Goal: Transaction & Acquisition: Subscribe to service/newsletter

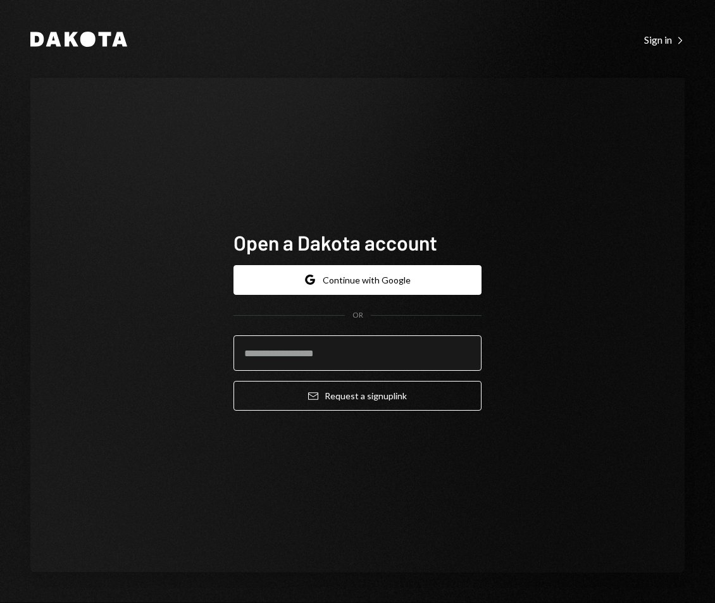
click at [360, 353] on input "email" at bounding box center [358, 352] width 248 height 35
type input "**********"
click at [234, 381] on button "Email Request a sign up link" at bounding box center [358, 396] width 248 height 30
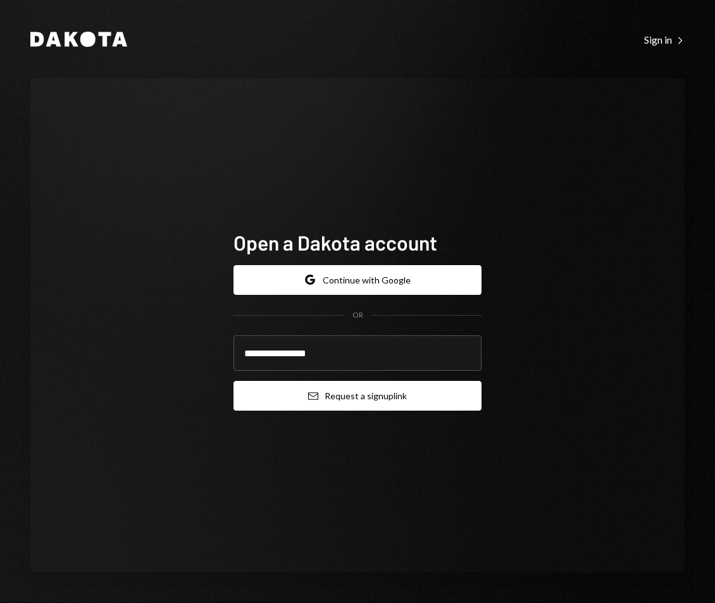
click at [361, 403] on button "Email Request a sign up link" at bounding box center [358, 396] width 248 height 30
